Goal: Task Accomplishment & Management: Manage account settings

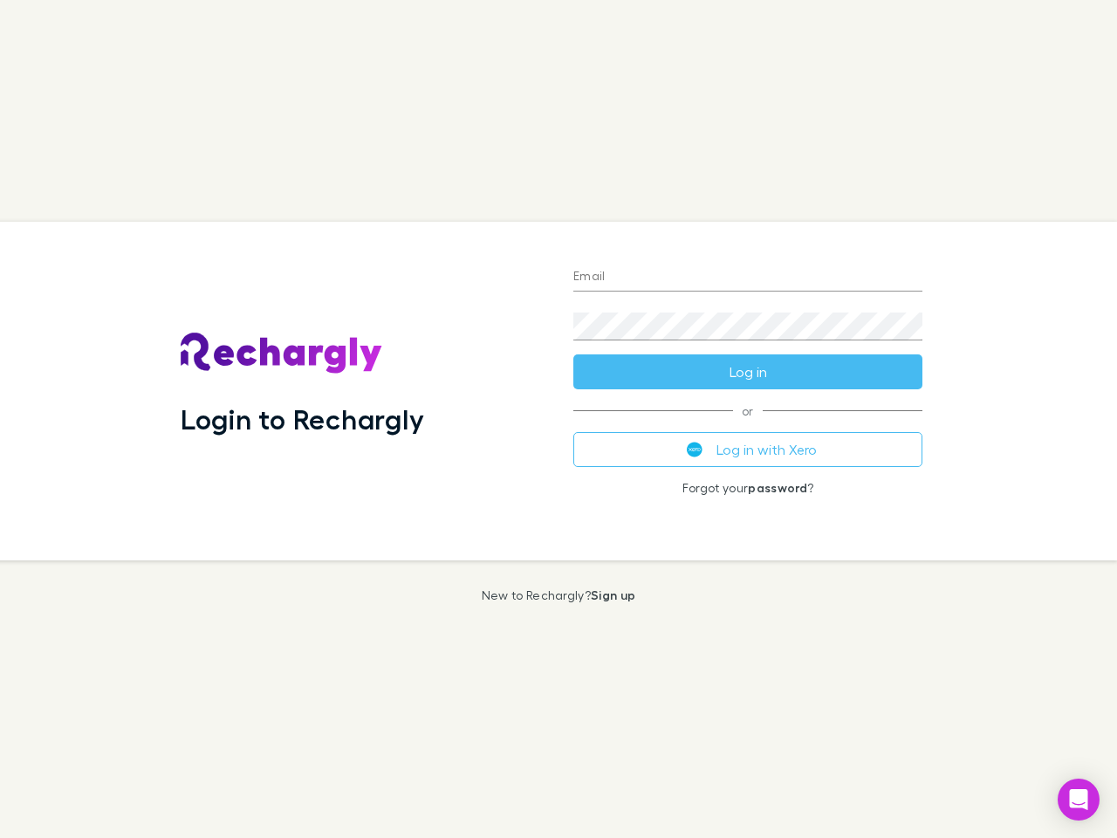
click at [559, 419] on div "Login to Rechargly" at bounding box center [363, 391] width 393 height 339
click at [748, 278] on input "Email" at bounding box center [748, 278] width 349 height 28
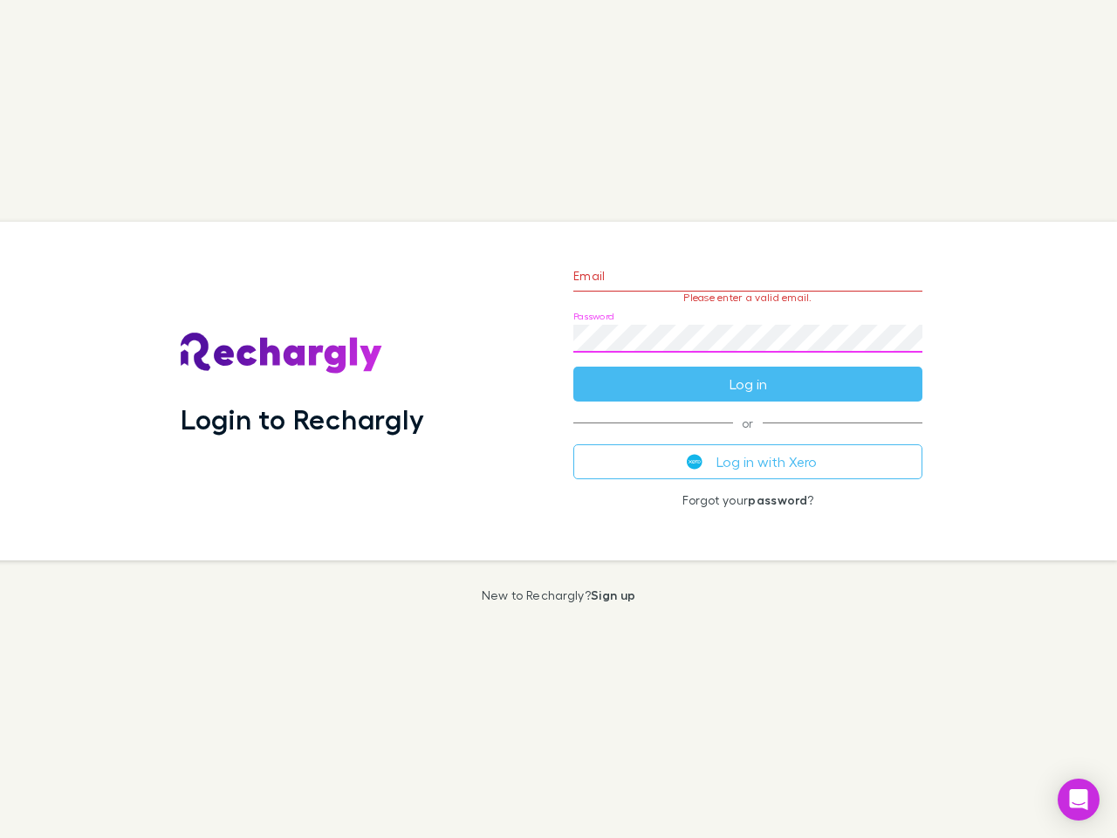
click at [748, 372] on form "Email Please enter a valid email. Password Log in" at bounding box center [748, 326] width 349 height 152
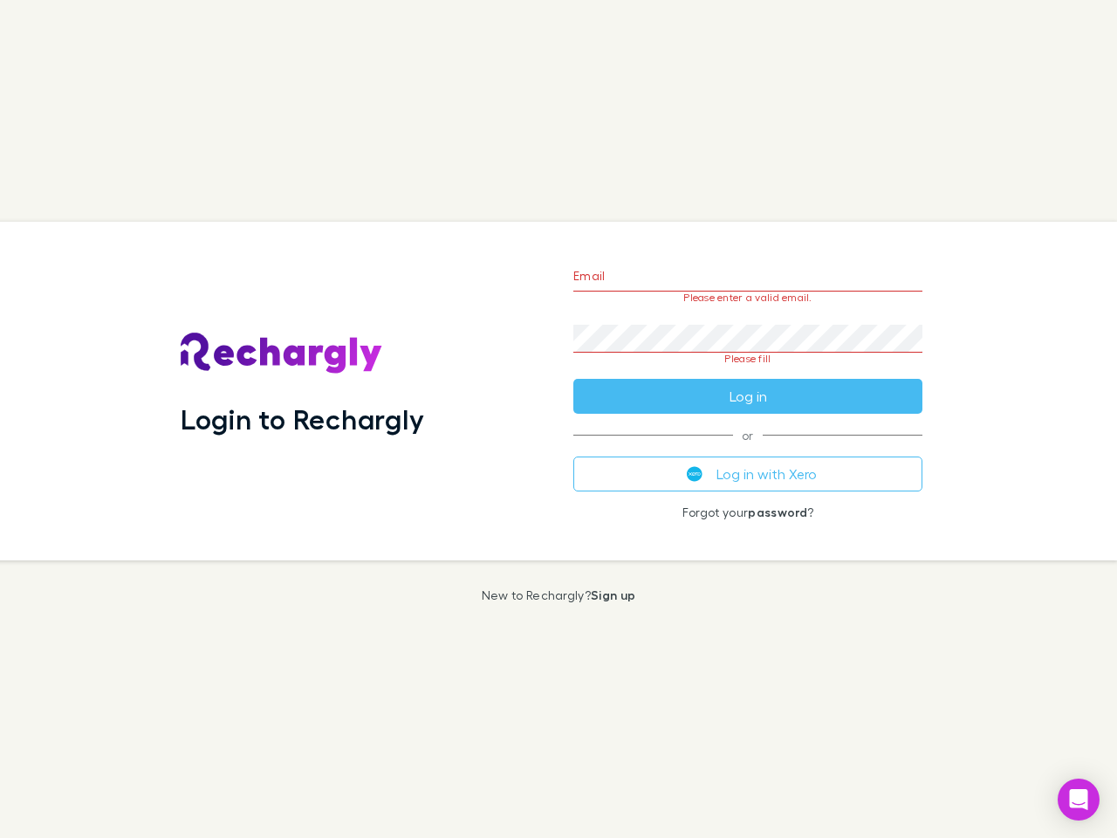
click at [748, 450] on div "Email Please enter a valid email. Password Please fill Log in or Log in with Xe…" at bounding box center [748, 391] width 377 height 339
click at [1079, 800] on icon "Open Intercom Messenger" at bounding box center [1079, 799] width 18 height 21
